Goal: Task Accomplishment & Management: Manage account settings

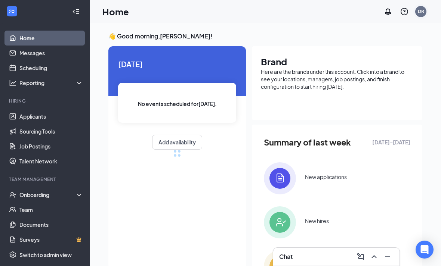
click at [421, 13] on div "DR" at bounding box center [420, 11] width 6 height 6
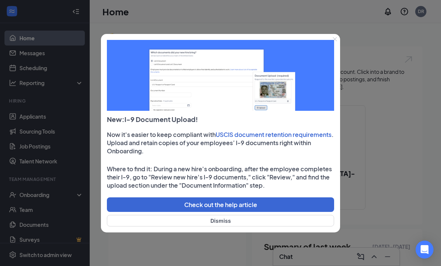
click at [276, 221] on button "Dismiss" at bounding box center [220, 221] width 227 height 12
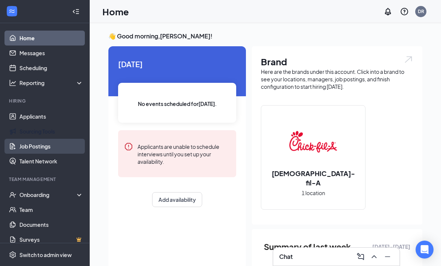
scroll to position [33, 0]
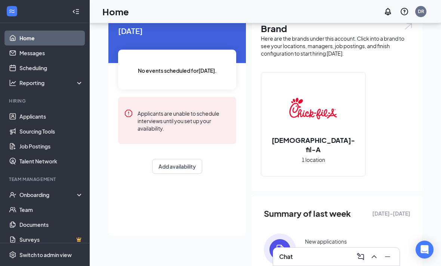
drag, startPoint x: 315, startPoint y: 148, endPoint x: 315, endPoint y: 137, distance: 11.2
click at [315, 148] on h2 "Chick-fil-A" at bounding box center [313, 145] width 104 height 19
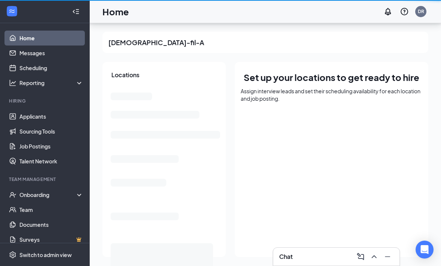
scroll to position [23, 0]
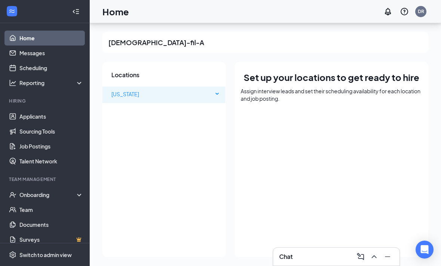
click at [216, 87] on div "Oklahoma" at bounding box center [163, 94] width 123 height 15
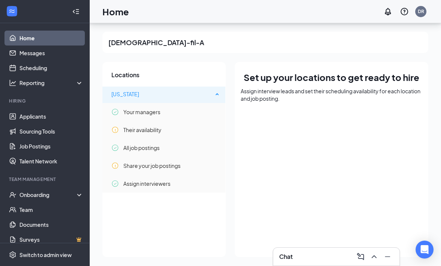
click at [216, 87] on div "Oklahoma" at bounding box center [163, 94] width 123 height 15
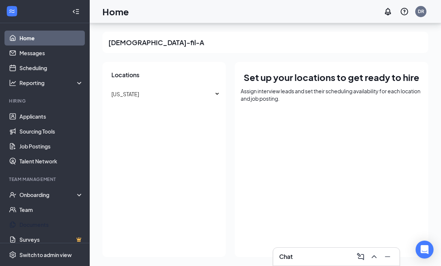
scroll to position [0, 0]
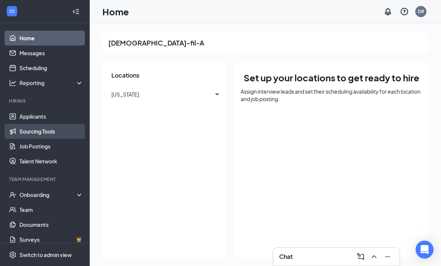
click at [51, 133] on link "Sourcing Tools" at bounding box center [51, 131] width 64 height 15
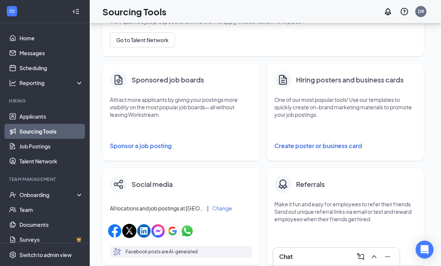
scroll to position [182, 0]
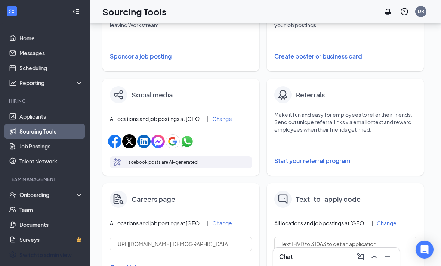
drag, startPoint x: 23, startPoint y: 276, endPoint x: 23, endPoint y: 254, distance: 21.7
click at [23, 259] on div "Switch to admin view" at bounding box center [45, 254] width 52 height 7
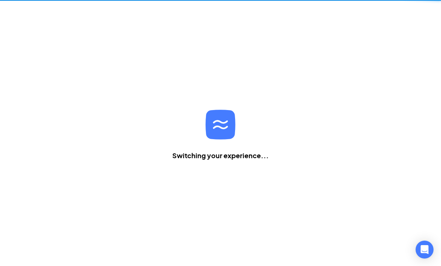
scroll to position [24, 0]
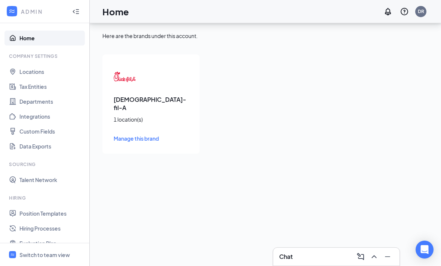
click at [146, 134] on link "Manage this brand" at bounding box center [150, 138] width 75 height 8
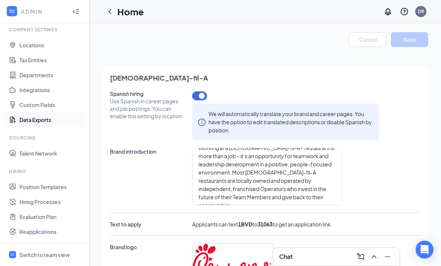
scroll to position [27, 0]
click at [41, 202] on link "Hiring Processes" at bounding box center [51, 201] width 64 height 15
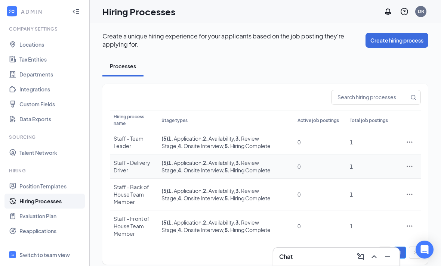
scroll to position [13, 0]
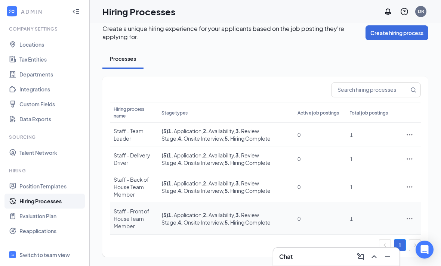
click at [408, 215] on icon "Ellipses" at bounding box center [408, 218] width 7 height 7
click at [363, 144] on li "Edit" at bounding box center [375, 145] width 76 height 17
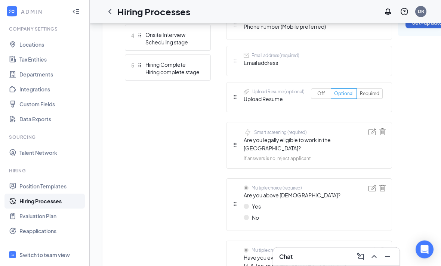
scroll to position [326, 0]
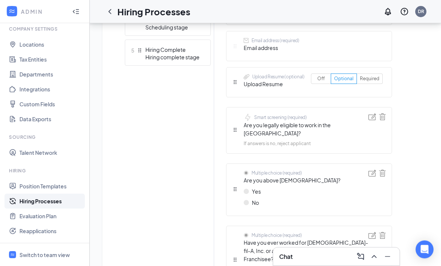
click at [282, 177] on span "Are you above 16 years old?" at bounding box center [291, 181] width 97 height 8
click at [373, 170] on img at bounding box center [371, 173] width 7 height 7
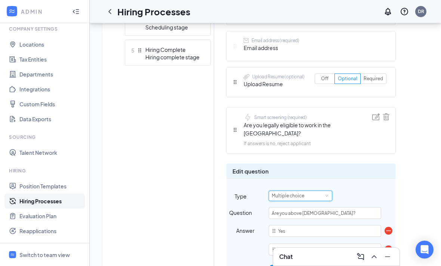
click at [306, 191] on div "Multiple choice" at bounding box center [290, 196] width 38 height 10
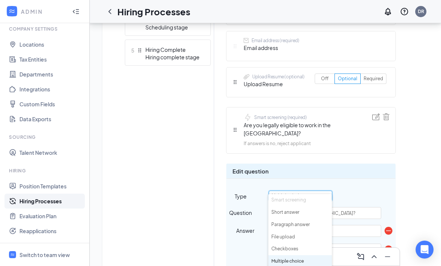
click at [306, 191] on div "Multiple choice" at bounding box center [290, 196] width 38 height 10
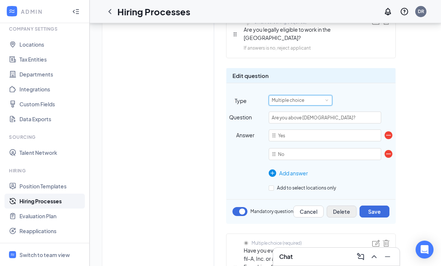
scroll to position [423, 0]
click at [315, 205] on button "Cancel" at bounding box center [308, 211] width 30 height 12
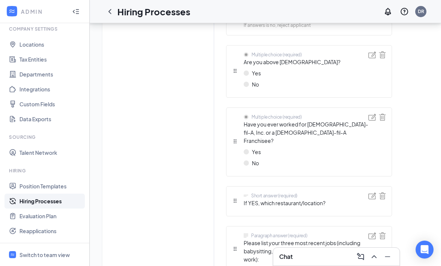
scroll to position [446, 0]
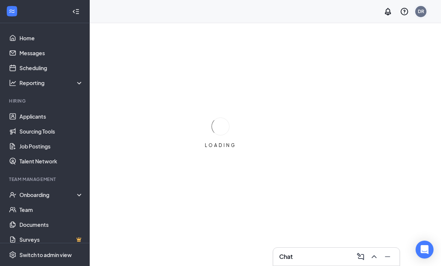
click at [418, 16] on div "DR" at bounding box center [420, 11] width 11 height 11
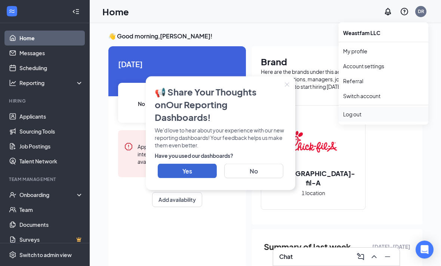
click at [408, 114] on div "Log out" at bounding box center [383, 114] width 81 height 7
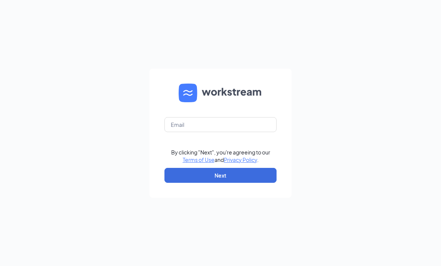
click at [260, 150] on form "By clicking "Next", you're agreeing to our Terms of Use and Privacy Policy . Ne…" at bounding box center [220, 133] width 142 height 129
click at [275, 132] on input "text" at bounding box center [220, 124] width 112 height 15
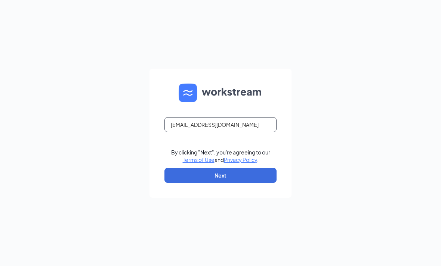
scroll to position [0, 0]
type input "Rpolv21@gmail.com"
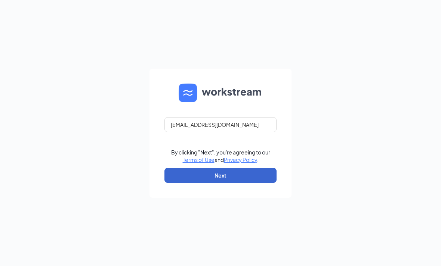
click at [198, 183] on button "Next" at bounding box center [220, 175] width 112 height 15
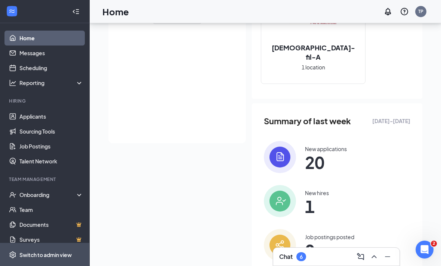
click at [35, 259] on div "Switch to admin view" at bounding box center [45, 254] width 52 height 7
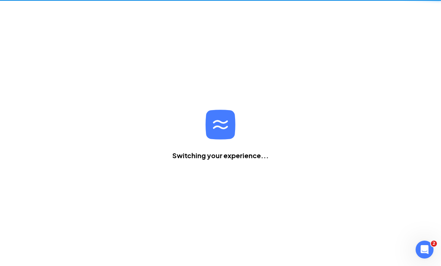
scroll to position [24, 0]
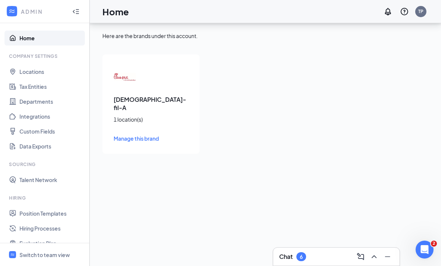
click at [144, 135] on span "Manage this brand" at bounding box center [135, 138] width 45 height 7
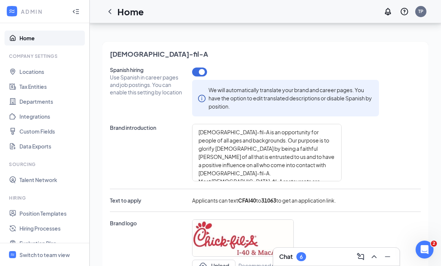
type textarea "Chick-fil-A is an opportunity for people of all ages and backgrounds. Our purpo…"
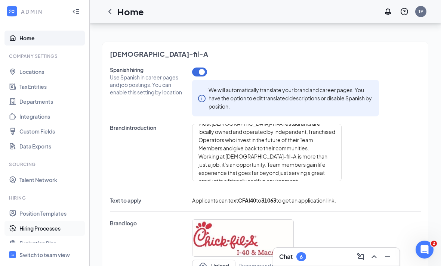
scroll to position [57, 0]
click at [26, 231] on link "Hiring Processes" at bounding box center [51, 228] width 64 height 15
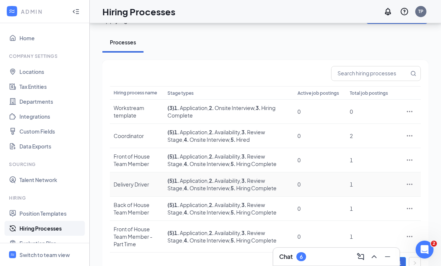
scroll to position [34, 0]
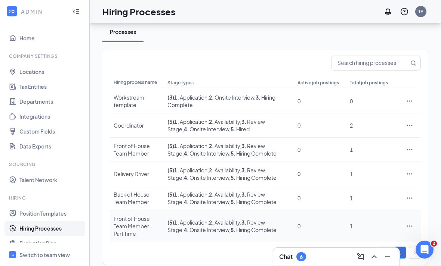
click at [147, 230] on td "Front of House Team Member - Part Time" at bounding box center [137, 227] width 54 height 32
click at [187, 219] on span "1 . Application" at bounding box center [190, 222] width 33 height 7
click at [143, 224] on div "Front of House Team Member - Part Time" at bounding box center [136, 226] width 46 height 22
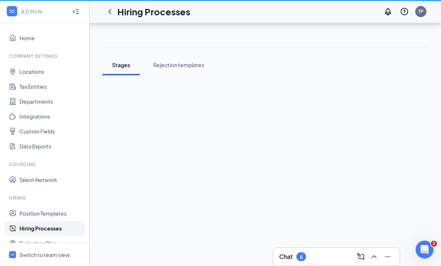
scroll to position [24, 0]
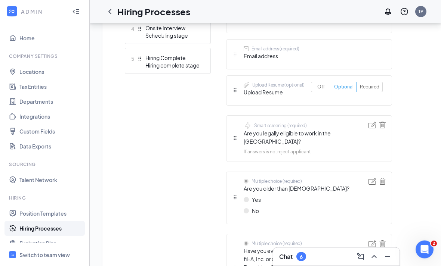
scroll to position [299, 0]
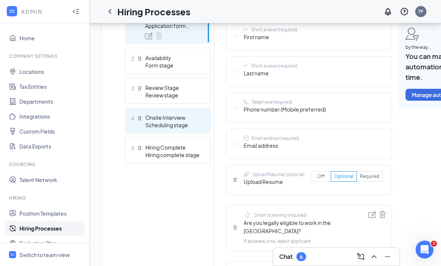
click at [154, 122] on div "Scheduling stage" at bounding box center [172, 124] width 55 height 7
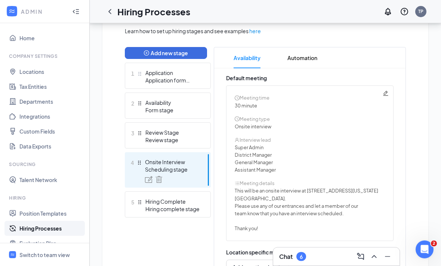
scroll to position [181, 0]
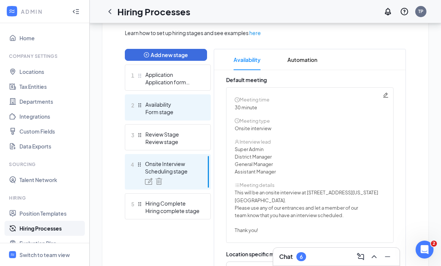
click at [184, 109] on div "Form stage" at bounding box center [172, 111] width 55 height 7
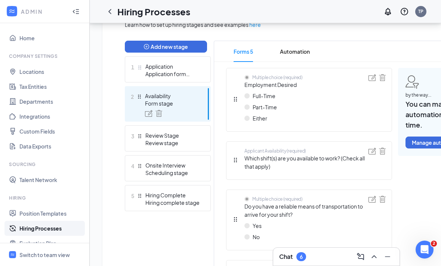
scroll to position [146, 0]
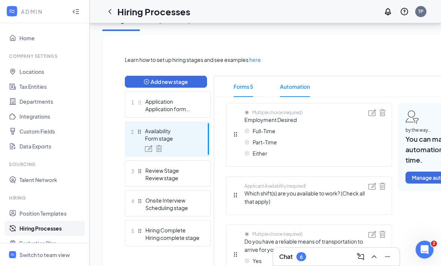
click at [294, 87] on span "Automation" at bounding box center [295, 86] width 30 height 21
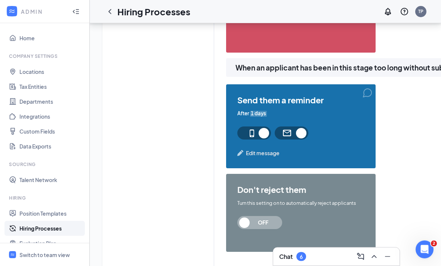
scroll to position [592, 0]
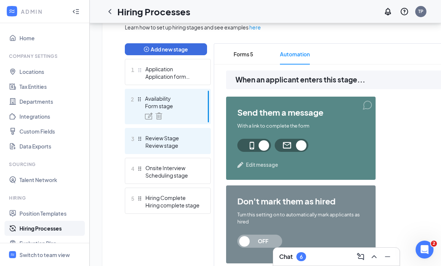
drag, startPoint x: 188, startPoint y: 147, endPoint x: 188, endPoint y: 124, distance: 23.1
click at [188, 147] on div "Review stage" at bounding box center [172, 145] width 55 height 7
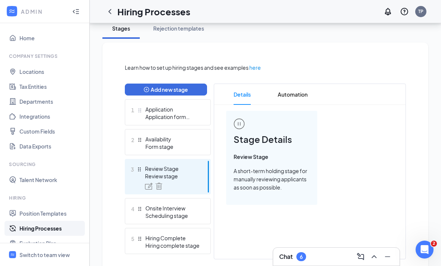
scroll to position [169, 0]
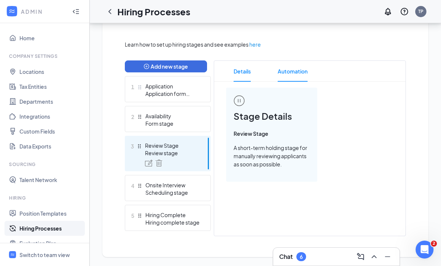
click at [287, 71] on span "Automation" at bounding box center [292, 71] width 30 height 21
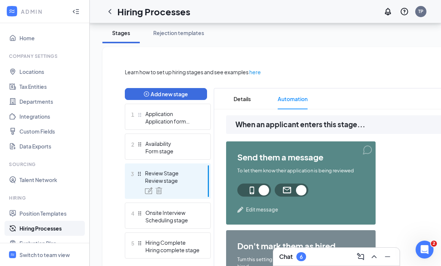
scroll to position [134, 0]
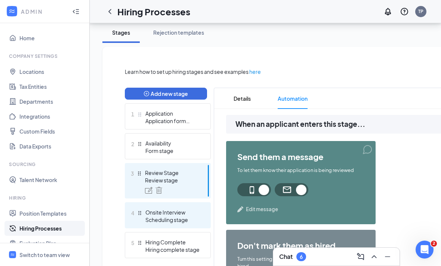
click at [183, 221] on div "Scheduling stage" at bounding box center [172, 219] width 55 height 7
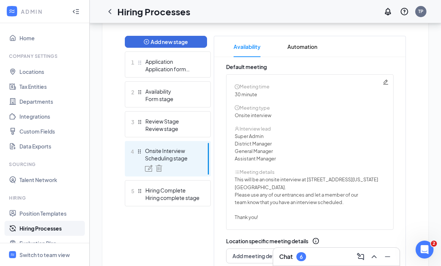
scroll to position [193, 0]
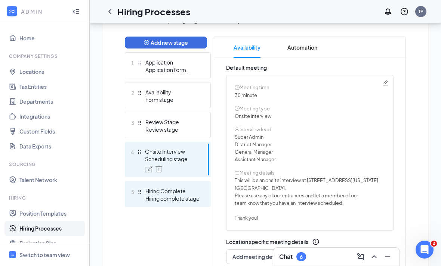
click at [177, 194] on div "Hiring Complete" at bounding box center [172, 190] width 55 height 7
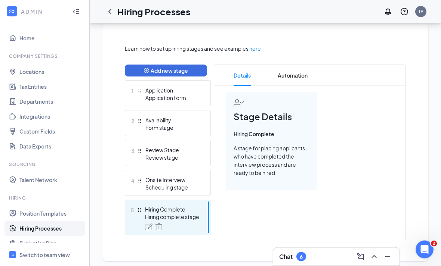
scroll to position [169, 0]
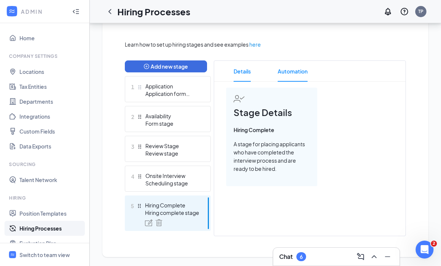
click at [289, 74] on span "Automation" at bounding box center [292, 71] width 30 height 21
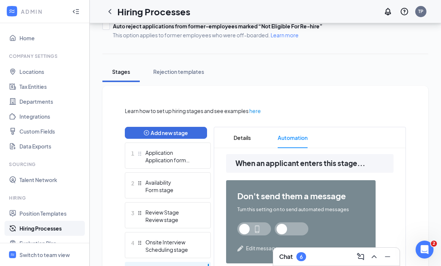
scroll to position [103, 0]
click at [200, 71] on div "Rejection templates" at bounding box center [178, 71] width 51 height 7
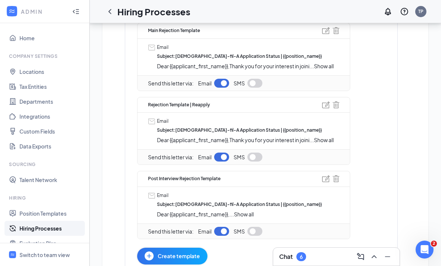
scroll to position [234, 0]
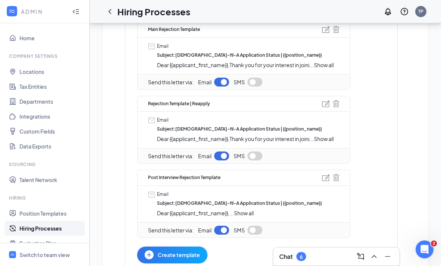
click at [328, 63] on span "Show all" at bounding box center [324, 65] width 20 height 7
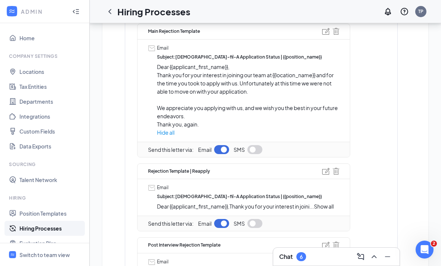
scroll to position [223, 0]
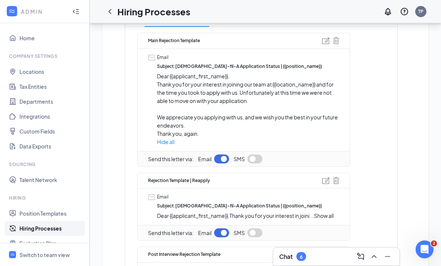
click at [170, 140] on span "Hide all" at bounding box center [248, 142] width 182 height 8
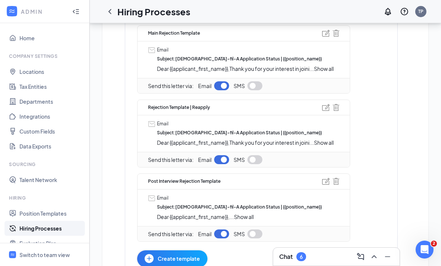
scroll to position [242, 0]
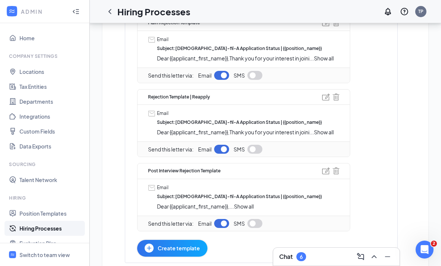
click at [321, 133] on span "Show all" at bounding box center [324, 132] width 20 height 7
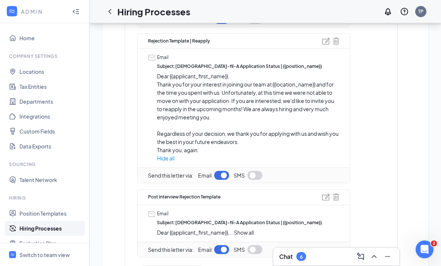
scroll to position [324, 0]
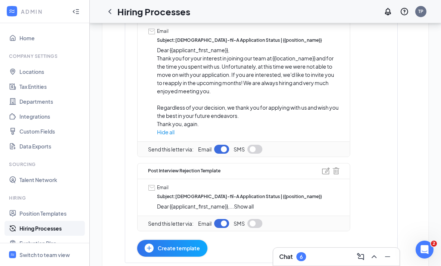
click at [246, 203] on span "Show all" at bounding box center [244, 206] width 20 height 7
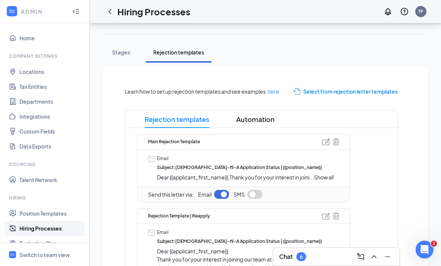
scroll to position [115, 0]
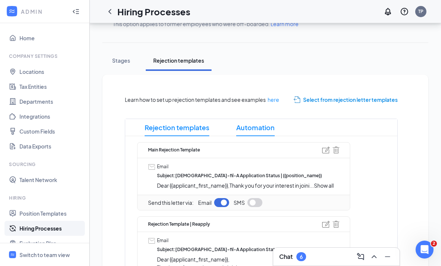
click at [255, 130] on span "Automation" at bounding box center [255, 127] width 38 height 17
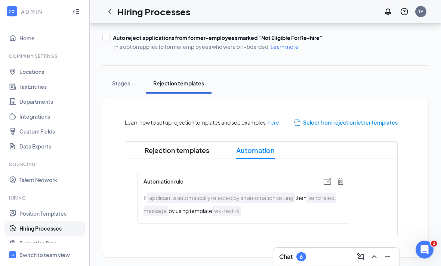
scroll to position [68, 0]
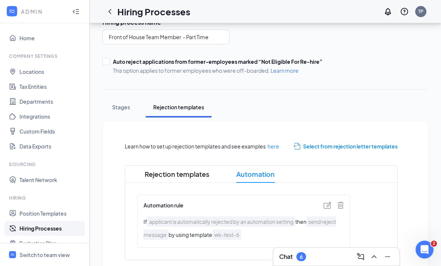
click at [325, 208] on img at bounding box center [326, 205] width 7 height 7
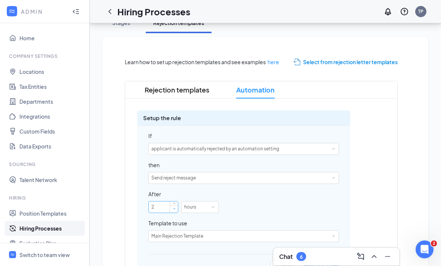
scroll to position [152, 0]
click at [196, 208] on div "hours" at bounding box center [192, 207] width 17 height 11
click at [193, 196] on div "After" at bounding box center [243, 194] width 190 height 8
click at [190, 93] on span "Rejection templates" at bounding box center [176, 89] width 65 height 17
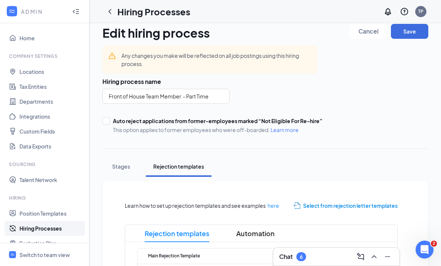
scroll to position [0, 0]
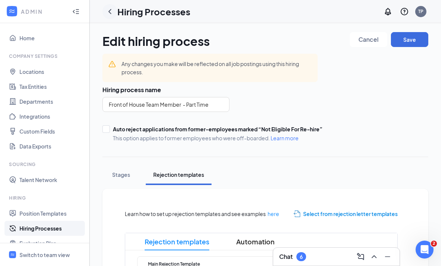
click at [109, 11] on icon "ChevronLeft" at bounding box center [109, 11] width 3 height 5
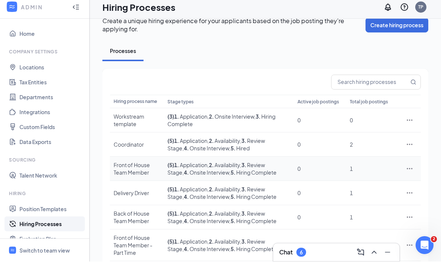
scroll to position [10, 0]
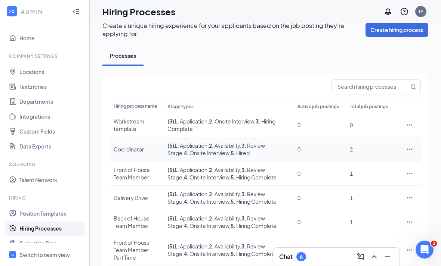
click at [206, 150] on span ", 4 . Onsite Interview" at bounding box center [205, 153] width 47 height 7
click at [143, 146] on div "Coordinator" at bounding box center [136, 149] width 46 height 7
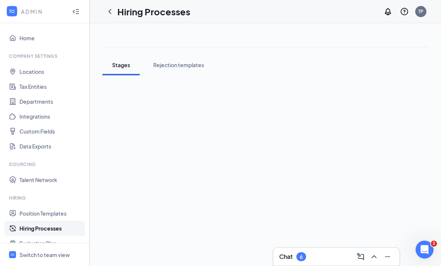
scroll to position [15, 0]
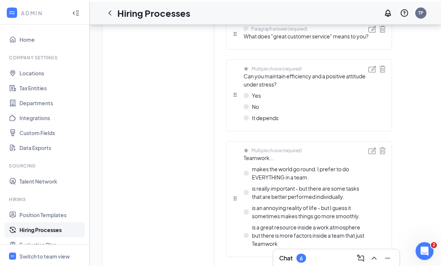
scroll to position [768, 0]
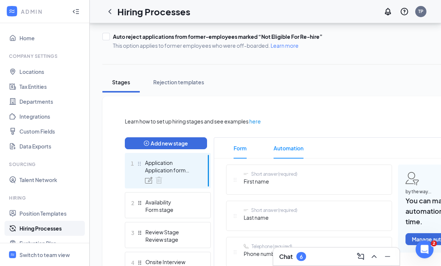
click at [301, 149] on span "Automation" at bounding box center [288, 148] width 30 height 21
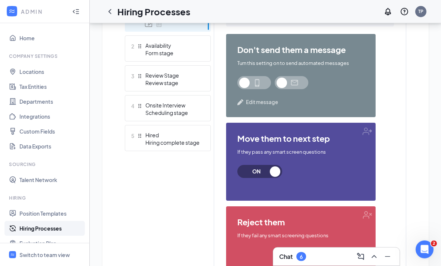
scroll to position [246, 0]
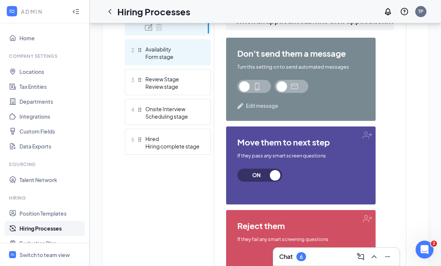
click at [180, 49] on div "Availability" at bounding box center [172, 49] width 55 height 7
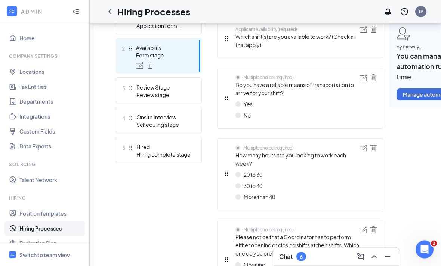
scroll to position [236, 0]
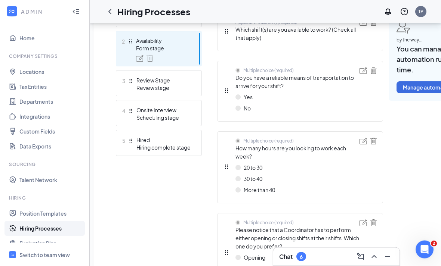
click at [289, 148] on span "How many hours are you looking to work each week?" at bounding box center [297, 152] width 124 height 16
click at [362, 142] on img at bounding box center [362, 141] width 7 height 7
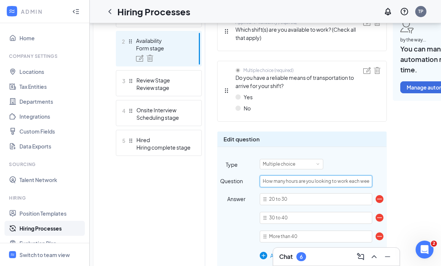
click at [341, 180] on input "How many hours are you looking to work each week?" at bounding box center [315, 181] width 112 height 12
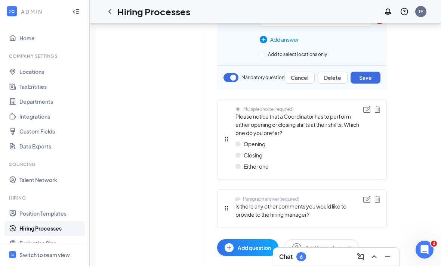
scroll to position [460, 0]
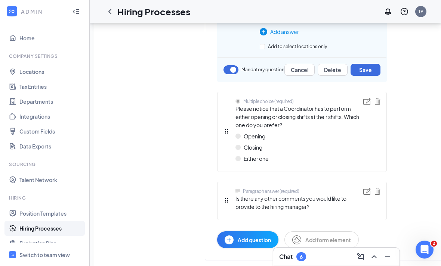
click at [296, 107] on span "Please notice that a Coordinator has to perform either opening or closing shift…" at bounding box center [299, 117] width 128 height 25
click at [253, 194] on span "Is there any other comments you would like to provide to the hiring manager?" at bounding box center [299, 202] width 128 height 16
click at [368, 193] on img at bounding box center [366, 191] width 7 height 7
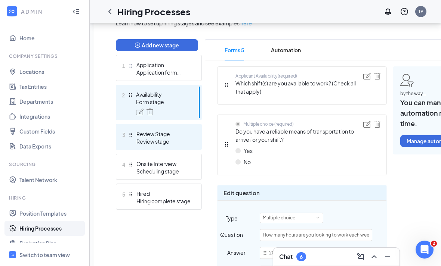
click at [177, 138] on div "Review stage" at bounding box center [163, 141] width 55 height 7
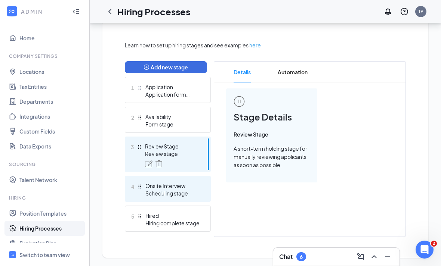
click at [173, 192] on div "Scheduling stage" at bounding box center [172, 193] width 55 height 7
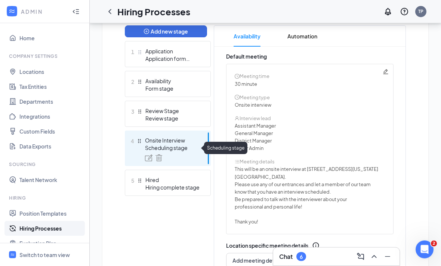
scroll to position [205, 0]
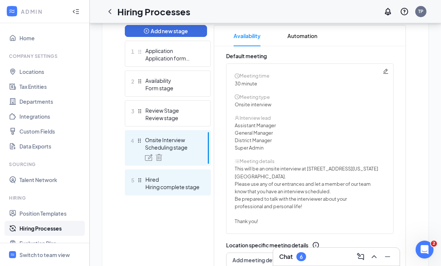
click at [187, 183] on div "Hired" at bounding box center [172, 179] width 55 height 7
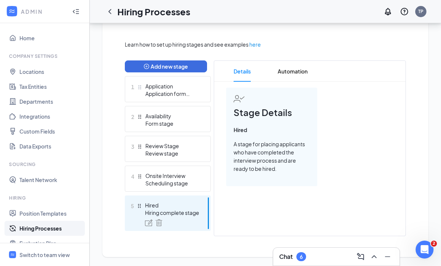
scroll to position [146, 0]
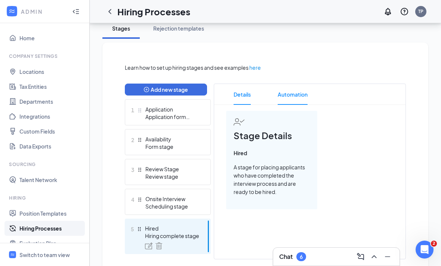
click at [288, 99] on span "Automation" at bounding box center [292, 94] width 30 height 21
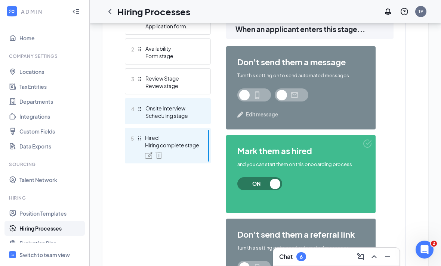
click at [187, 111] on div "Onsite Interview" at bounding box center [172, 108] width 55 height 7
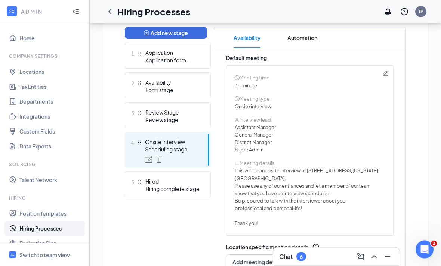
scroll to position [200, 0]
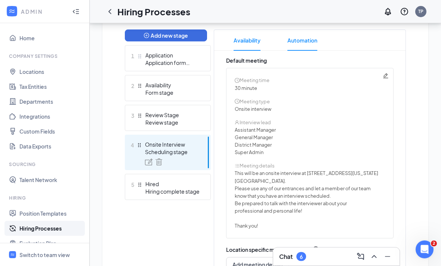
click at [306, 40] on span "Automation" at bounding box center [302, 40] width 30 height 21
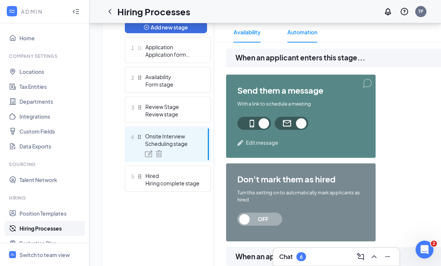
click at [253, 29] on span "Availability" at bounding box center [246, 32] width 27 height 21
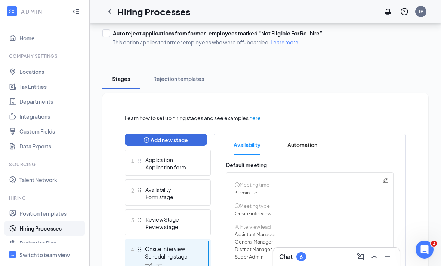
scroll to position [96, 0]
click at [189, 84] on button "Rejection templates" at bounding box center [179, 79] width 66 height 21
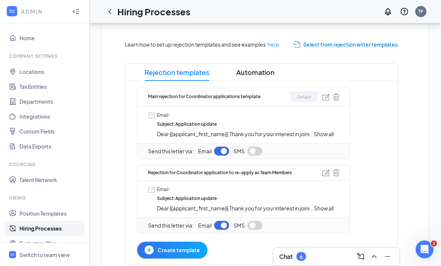
scroll to position [157, 0]
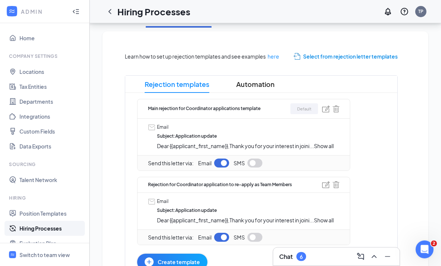
click at [328, 147] on span "Show all" at bounding box center [324, 146] width 20 height 7
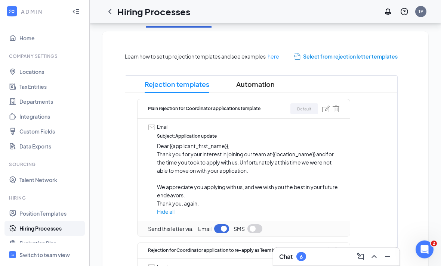
scroll to position [158, 0]
click at [326, 144] on p "Dear {{applicant_first_name}}," at bounding box center [248, 146] width 182 height 8
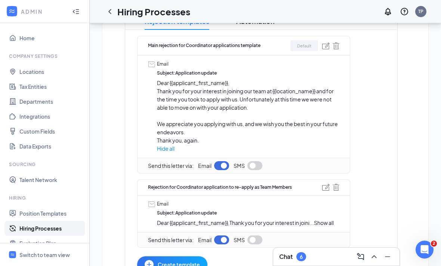
scroll to position [238, 0]
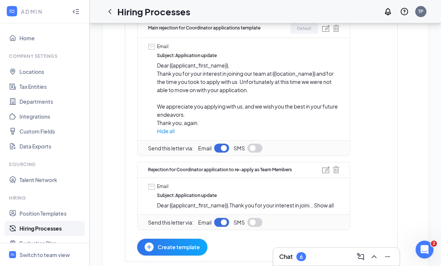
click at [325, 206] on span "Show all" at bounding box center [324, 205] width 20 height 7
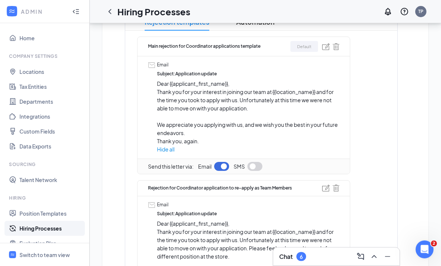
scroll to position [220, 0]
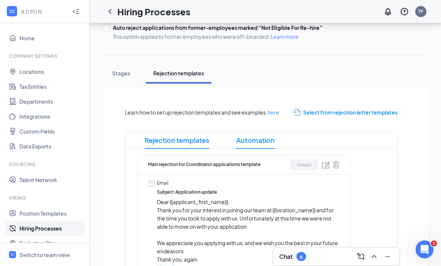
click at [262, 141] on span "Automation" at bounding box center [255, 140] width 38 height 17
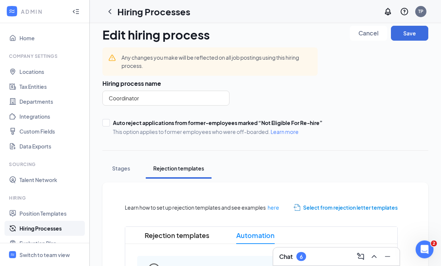
scroll to position [0, 0]
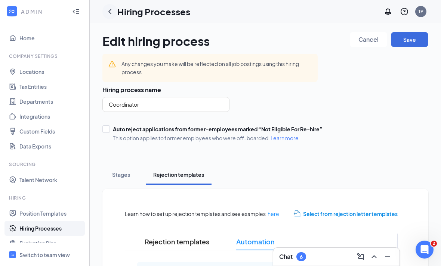
click at [112, 10] on icon "ChevronLeft" at bounding box center [109, 11] width 9 height 9
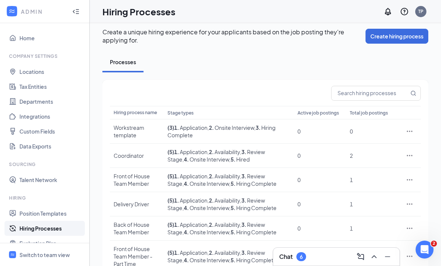
scroll to position [10, 0]
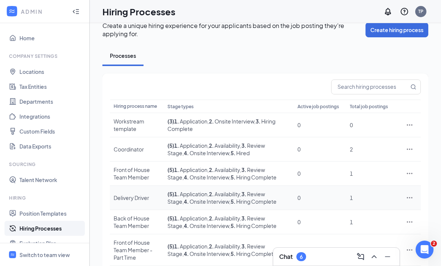
click at [398, 200] on td "1" at bounding box center [372, 198] width 52 height 24
click at [407, 198] on icon "Ellipses" at bounding box center [410, 197] width 6 height 1
click at [387, 215] on span "Edit" at bounding box center [375, 213] width 64 height 8
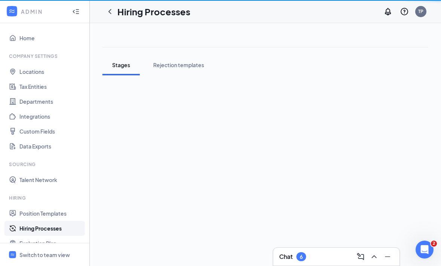
scroll to position [17, 0]
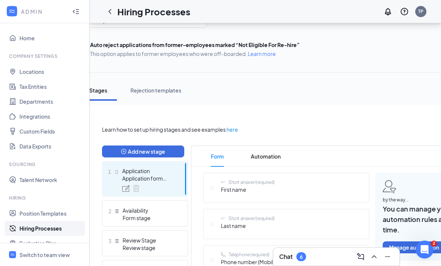
scroll to position [118, 0]
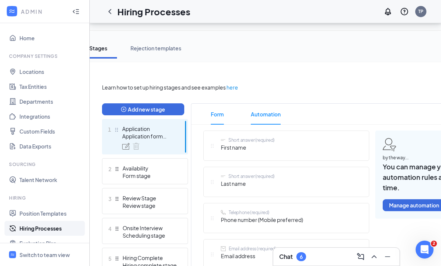
click at [265, 118] on span "Automation" at bounding box center [265, 114] width 30 height 21
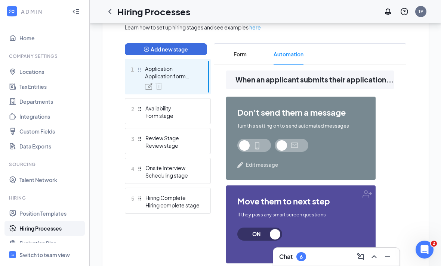
scroll to position [186, 0]
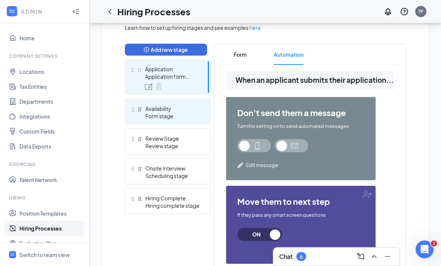
click at [193, 112] on div "Availability" at bounding box center [172, 108] width 55 height 7
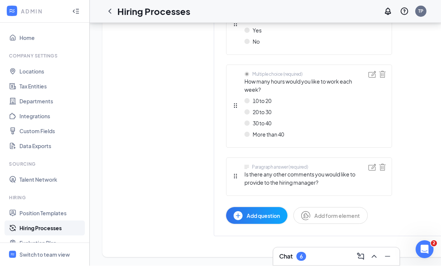
scroll to position [377, 0]
click at [108, 15] on icon "ChevronLeft" at bounding box center [109, 11] width 9 height 9
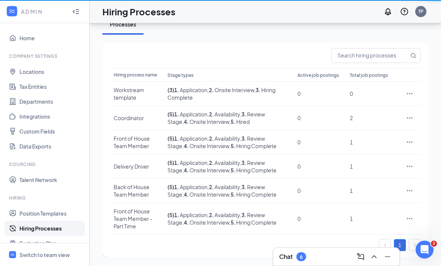
scroll to position [34, 0]
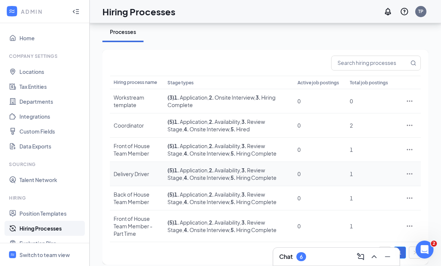
click at [405, 176] on div at bounding box center [409, 173] width 15 height 7
click at [410, 173] on icon "Ellipses" at bounding box center [408, 173] width 7 height 7
click at [367, 189] on span "Edit" at bounding box center [375, 189] width 64 height 8
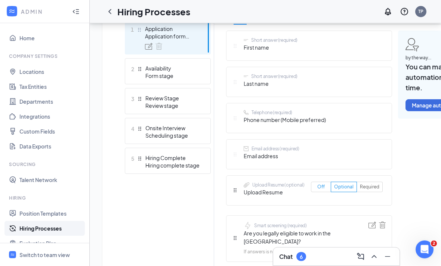
scroll to position [220, 0]
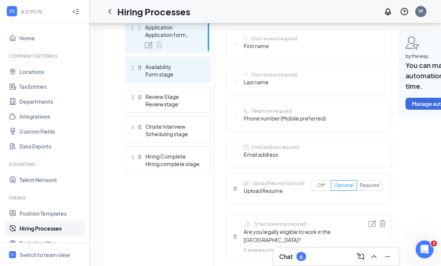
click at [166, 72] on div "Form stage" at bounding box center [172, 74] width 55 height 7
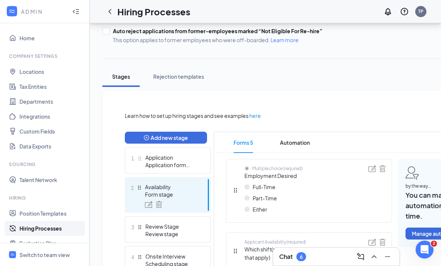
scroll to position [43, 0]
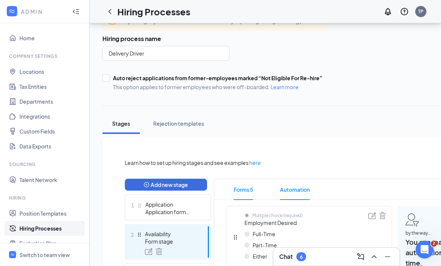
click at [299, 186] on span "Automation" at bounding box center [295, 189] width 30 height 21
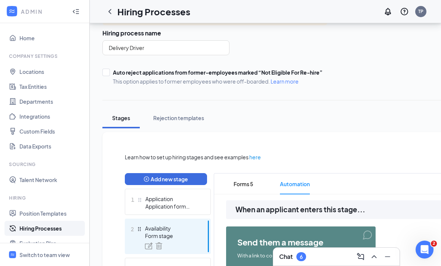
scroll to position [140, 0]
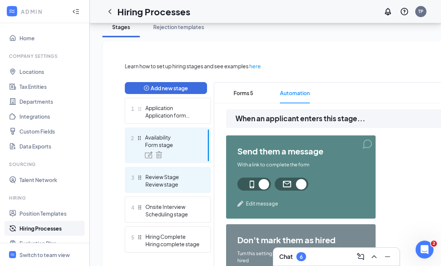
click at [187, 179] on div "Review Stage" at bounding box center [172, 176] width 55 height 7
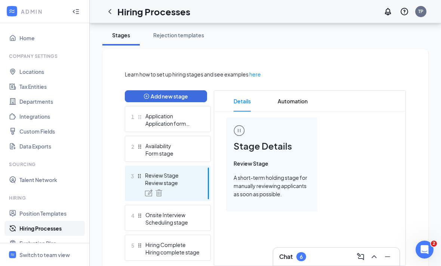
scroll to position [164, 0]
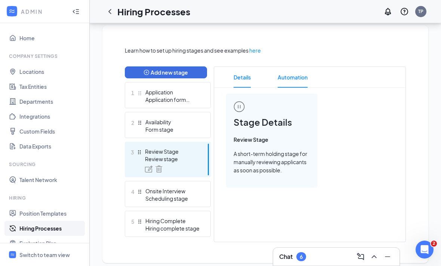
click at [302, 81] on span "Automation" at bounding box center [292, 77] width 30 height 21
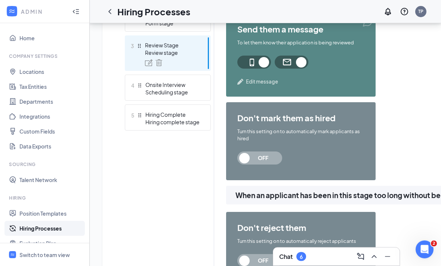
scroll to position [244, 0]
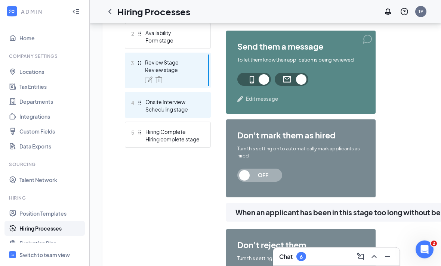
click at [182, 107] on div "Scheduling stage" at bounding box center [172, 109] width 55 height 7
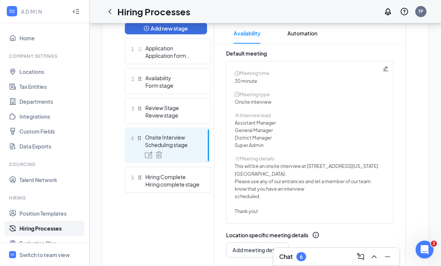
scroll to position [208, 0]
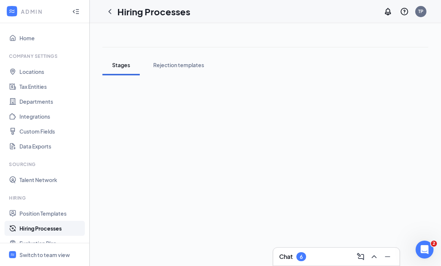
click at [109, 11] on icon "ChevronLeft" at bounding box center [109, 11] width 3 height 5
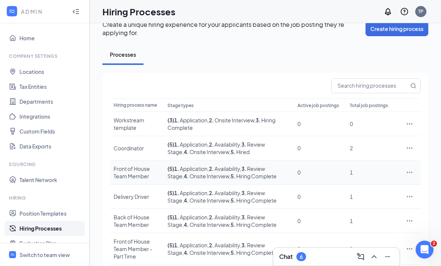
scroll to position [10, 0]
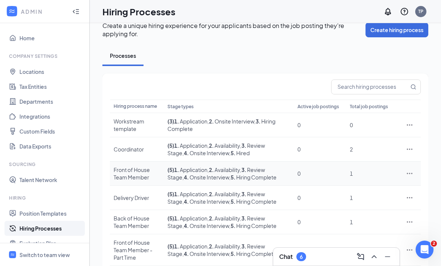
click at [408, 175] on icon "Ellipses" at bounding box center [408, 173] width 7 height 7
click at [368, 190] on span "Edit" at bounding box center [375, 189] width 64 height 8
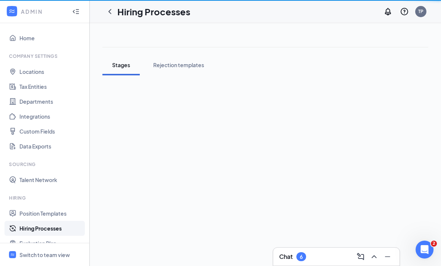
scroll to position [17, 0]
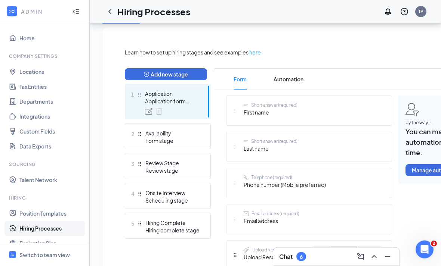
scroll to position [161, 0]
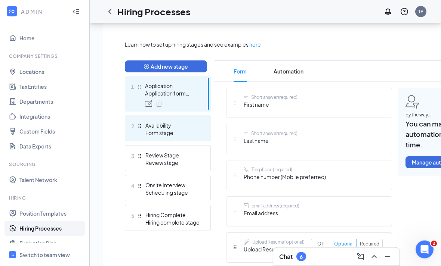
drag, startPoint x: 170, startPoint y: 139, endPoint x: 170, endPoint y: 116, distance: 23.1
click at [170, 139] on div "2 Availability Form stage" at bounding box center [168, 129] width 86 height 26
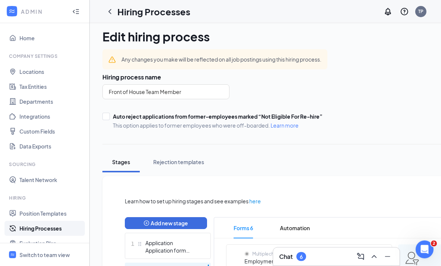
scroll to position [4, 0]
